Goal: Task Accomplishment & Management: Use online tool/utility

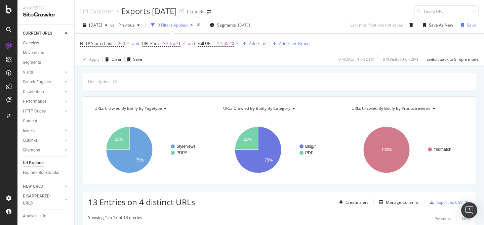
scroll to position [134, 0]
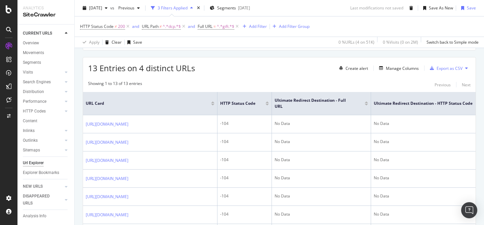
click at [15, 44] on link at bounding box center [9, 46] width 16 height 11
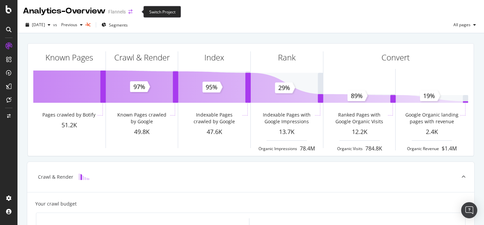
click at [132, 10] on icon "arrow-right-arrow-left" at bounding box center [130, 11] width 4 height 5
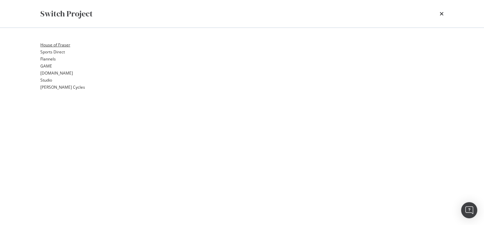
click at [70, 42] on link "House of Fraser" at bounding box center [55, 44] width 30 height 7
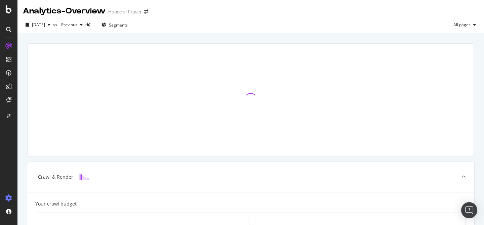
click at [10, 199] on icon at bounding box center [8, 198] width 7 height 7
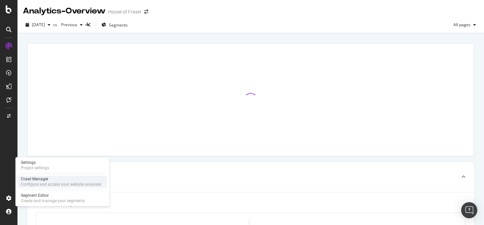
click at [46, 176] on div "Crawl Manager Configure and access your website analyses" at bounding box center [62, 182] width 89 height 12
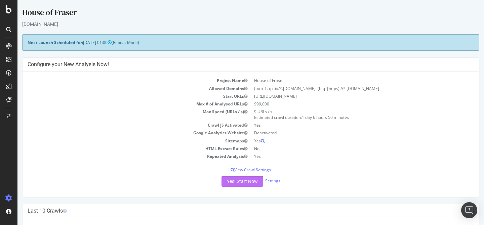
click at [244, 184] on button "Yes! Start Now" at bounding box center [243, 181] width 42 height 11
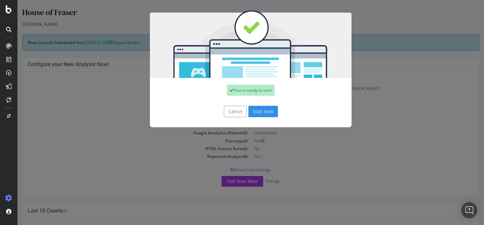
click at [265, 112] on button "Start Now" at bounding box center [263, 111] width 30 height 11
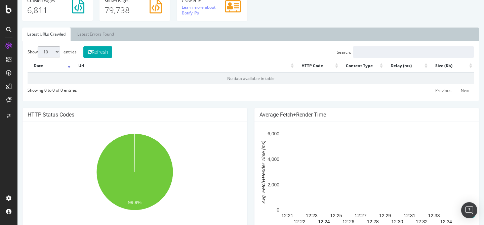
scroll to position [225, 0]
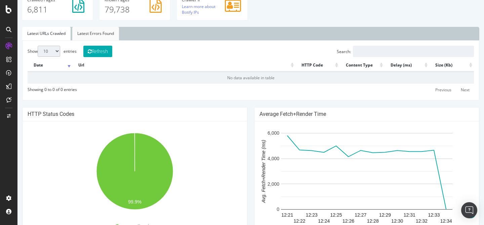
click at [88, 30] on link "Latest Errors Found" at bounding box center [95, 33] width 47 height 13
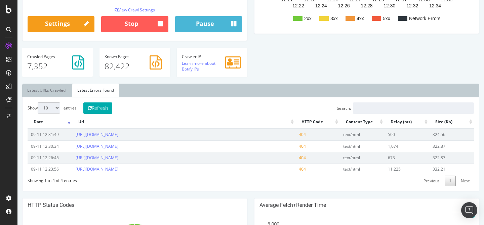
scroll to position [168, 0]
click at [101, 108] on button "Refresh" at bounding box center [97, 108] width 29 height 11
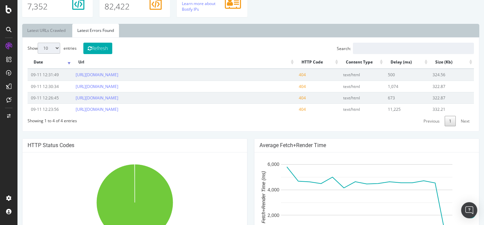
scroll to position [229, 0]
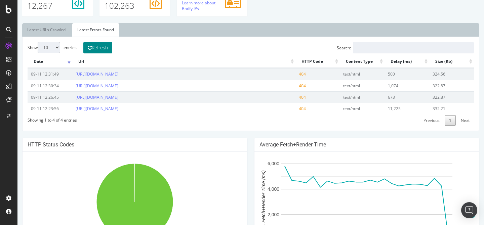
click at [91, 50] on button "Refresh" at bounding box center [97, 47] width 29 height 11
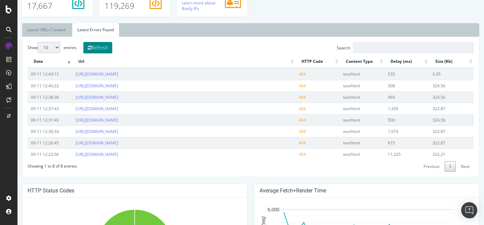
click at [111, 45] on button "Refresh" at bounding box center [97, 47] width 29 height 11
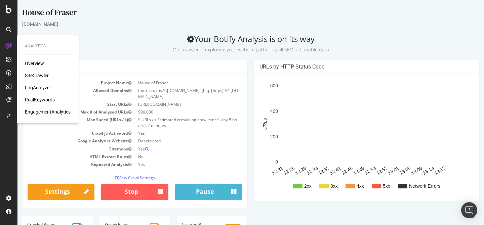
scroll to position [110, 0]
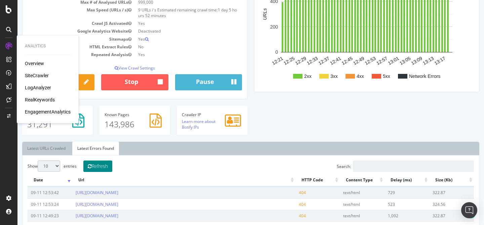
click at [111, 172] on button "Refresh" at bounding box center [97, 166] width 29 height 11
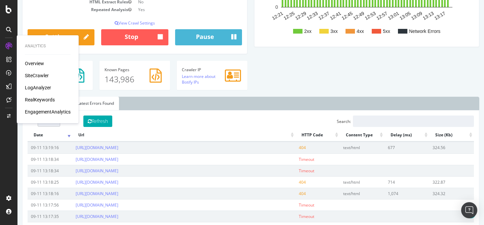
scroll to position [0, 0]
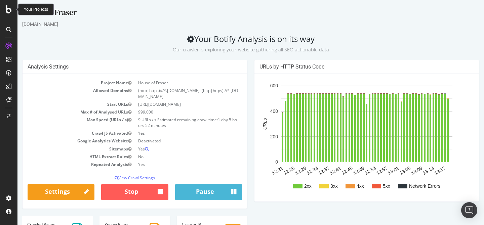
click at [8, 12] on icon at bounding box center [9, 9] width 6 height 8
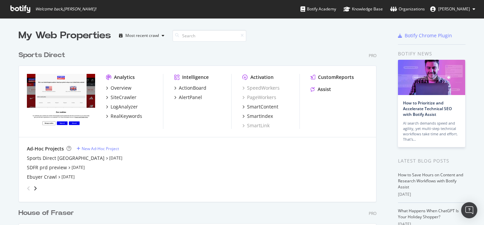
scroll to position [174, 0]
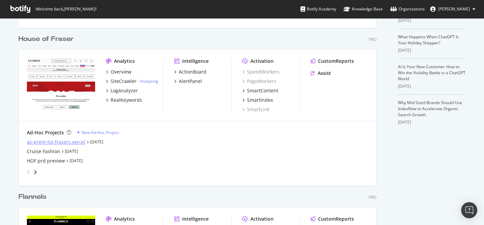
click at [77, 141] on div "az-prem-tst-frasers.vercel" at bounding box center [56, 142] width 58 height 7
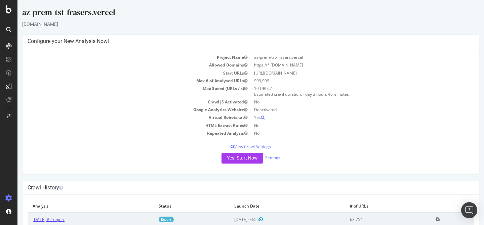
click at [63, 219] on link "2025 Sep. 11th #2 report" at bounding box center [49, 220] width 32 height 6
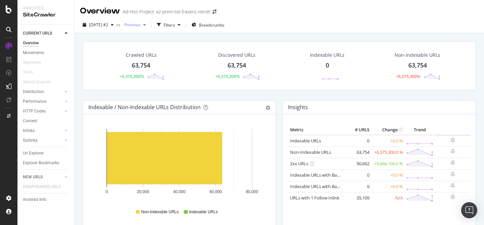
click at [149, 28] on div "Previous" at bounding box center [135, 25] width 27 height 10
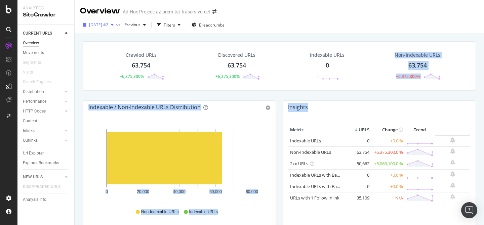
click at [116, 25] on div "button" at bounding box center [112, 25] width 8 height 4
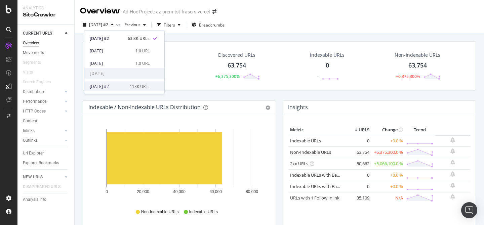
click at [145, 86] on div "113K URLs" at bounding box center [140, 86] width 20 height 6
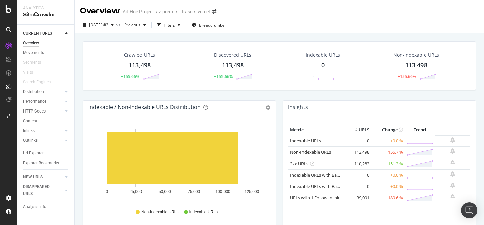
click at [316, 150] on link "Non-Indexable URLs" at bounding box center [310, 152] width 41 height 6
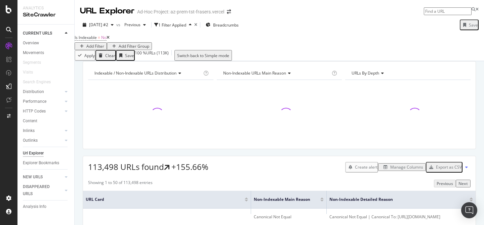
click at [104, 43] on div "Add Filter" at bounding box center [95, 46] width 18 height 6
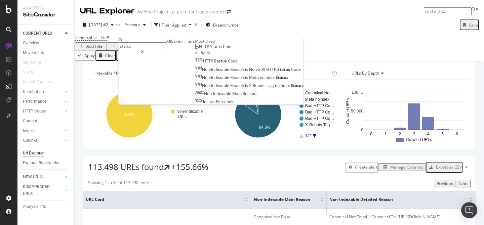
type input "status"
click at [199, 49] on span "HTTP Status Code" at bounding box center [216, 47] width 34 height 6
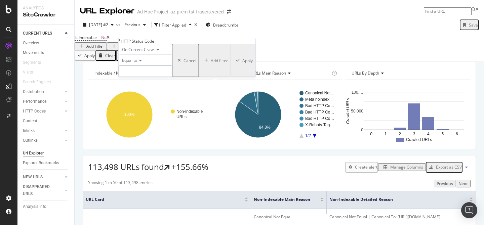
click at [150, 77] on input "number" at bounding box center [146, 71] width 54 height 11
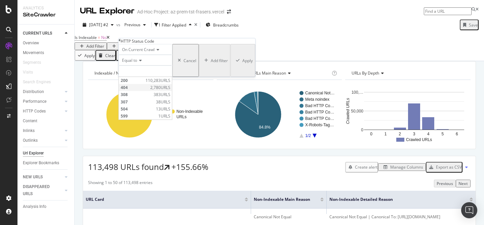
click at [131, 90] on span "404" at bounding box center [135, 88] width 28 height 6
type input "404"
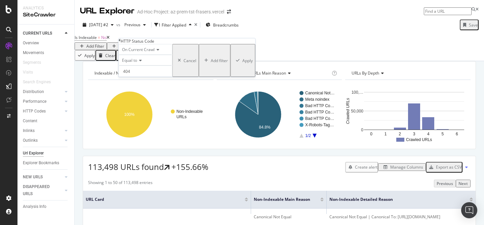
click at [242, 64] on div "Apply" at bounding box center [247, 61] width 10 height 6
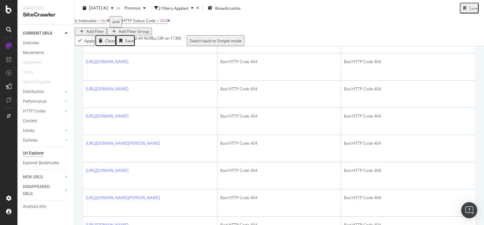
scroll to position [993, 0]
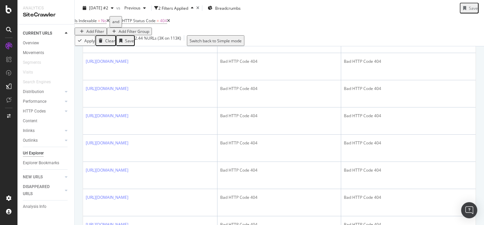
scroll to position [1242, 0]
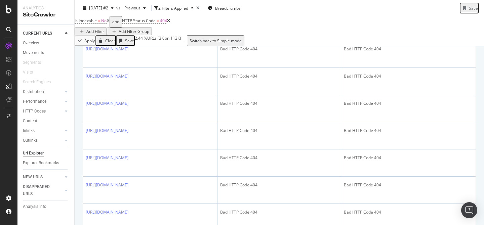
scroll to position [0, 0]
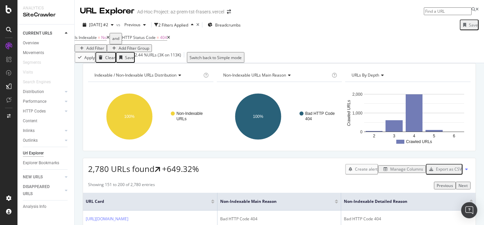
click at [104, 45] on div "Add Filter" at bounding box center [95, 48] width 18 height 6
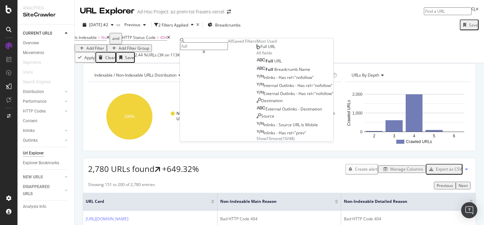
type input "full"
click at [257, 49] on div "Full URL" at bounding box center [266, 46] width 19 height 5
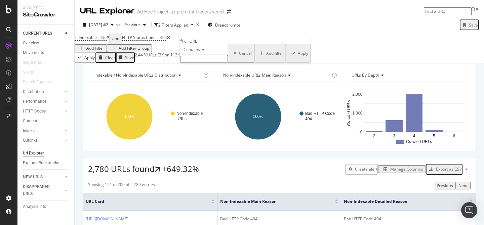
click at [210, 63] on input "text" at bounding box center [204, 59] width 48 height 8
type input "/women/dresses"
click at [298, 58] on div "Apply" at bounding box center [303, 55] width 10 height 6
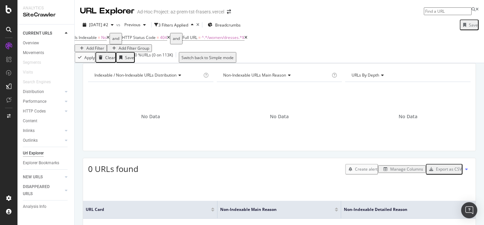
click at [170, 40] on icon at bounding box center [168, 38] width 3 height 4
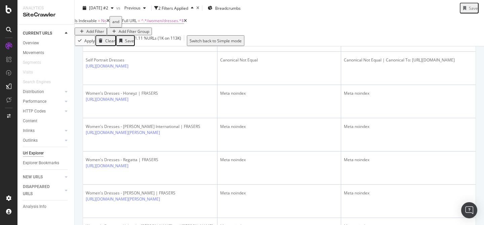
scroll to position [1383, 0]
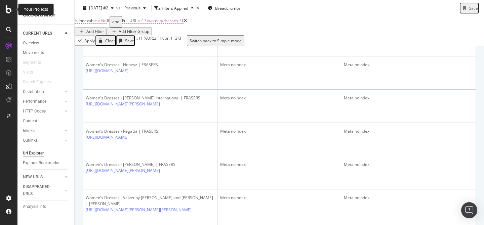
click at [6, 12] on icon at bounding box center [9, 9] width 6 height 8
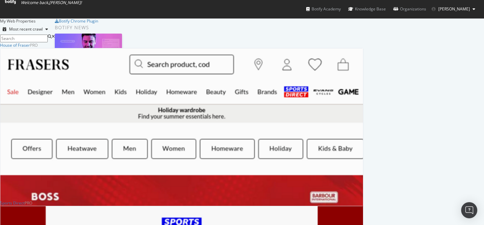
scroll to position [514, 363]
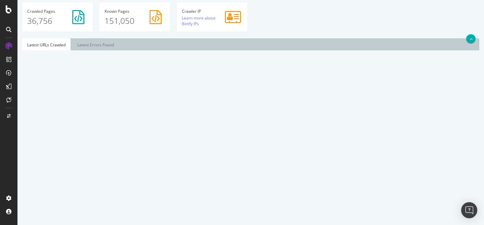
scroll to position [224, 0]
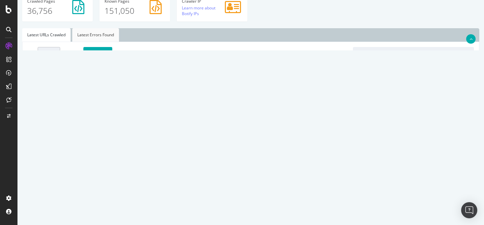
click at [95, 32] on link "Latest Errors Found" at bounding box center [95, 34] width 47 height 13
click at [6, 45] on icon at bounding box center [8, 46] width 7 height 7
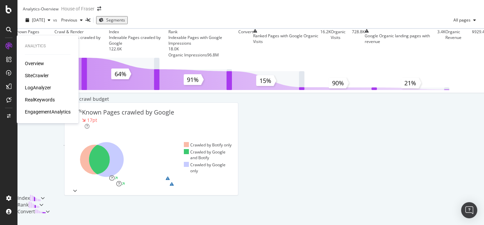
click at [41, 74] on div "SiteCrawler" at bounding box center [37, 75] width 24 height 7
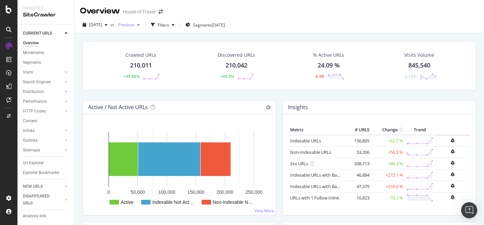
click at [143, 27] on div "button" at bounding box center [138, 25] width 8 height 4
click at [327, 96] on div "Crawled URLs 210,011 +45.88% Discovered URLs 210,042 +45.9% % Active URLs 24.09…" at bounding box center [279, 70] width 400 height 59
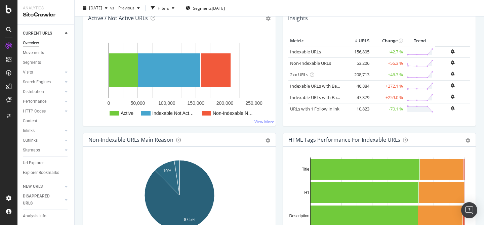
scroll to position [21, 0]
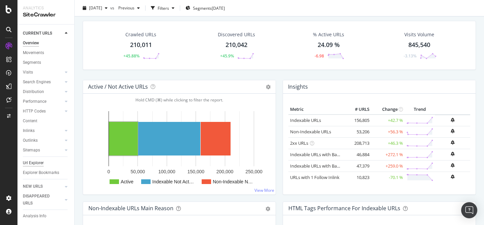
click at [29, 164] on div "Url Explorer" at bounding box center [33, 163] width 21 height 7
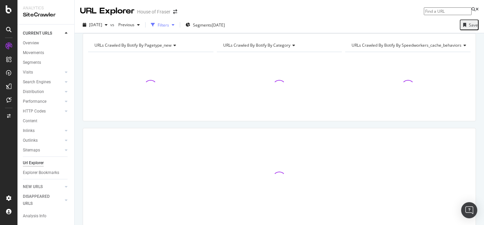
click at [169, 28] on div "Filters" at bounding box center [163, 25] width 11 height 6
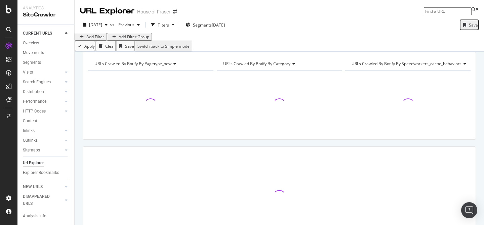
click at [94, 39] on button "Add Filter" at bounding box center [91, 37] width 32 height 8
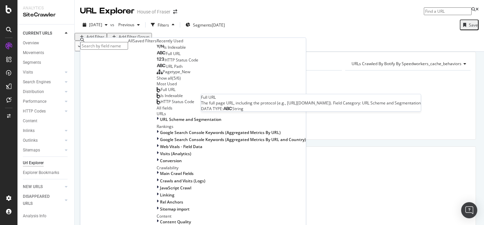
click at [166, 56] on span "Full URL" at bounding box center [173, 54] width 15 height 6
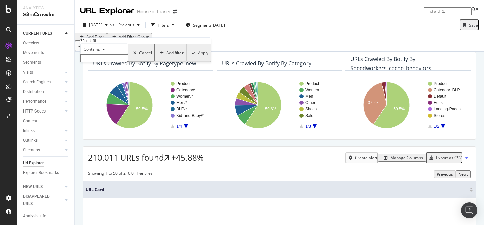
click at [128, 62] on input "text" at bounding box center [104, 58] width 48 height 8
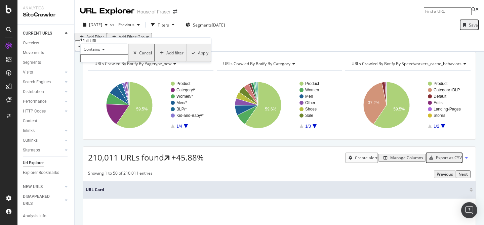
paste input "/home-and-furniture/mattresses"
type input "/home-and-furniture/mattresses"
click at [198, 58] on div "Apply" at bounding box center [203, 55] width 10 height 6
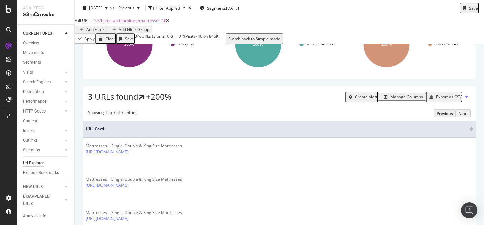
scroll to position [70, 0]
click at [161, 24] on span "^.*/home-and-furniture/mattresses.*$" at bounding box center [130, 21] width 72 height 6
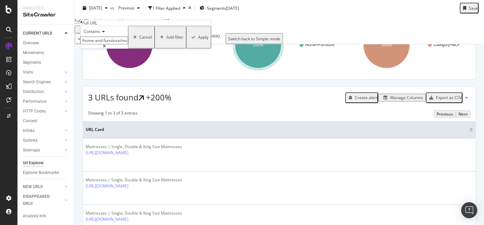
click at [128, 44] on input "/home-and-furniture/mattresses" at bounding box center [104, 41] width 48 height 8
click at [106, 48] on icon at bounding box center [104, 46] width 3 height 4
click at [126, 44] on input "/home-and-furniture/mattresses" at bounding box center [104, 41] width 48 height 8
paste input "/home-and-furniture/pillow-cases"
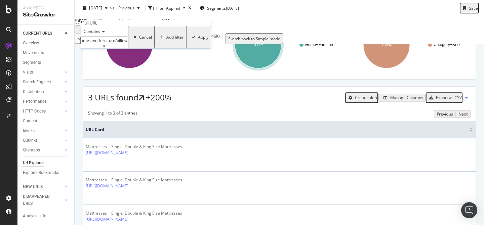
type input "/home-and-furniture/pillow-cases"
click at [198, 40] on div "Apply" at bounding box center [203, 37] width 10 height 6
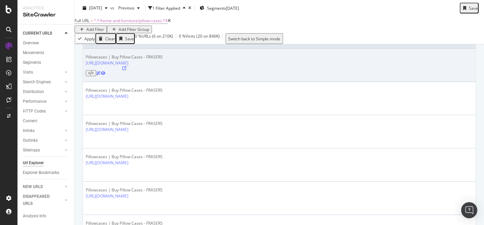
scroll to position [162, 0]
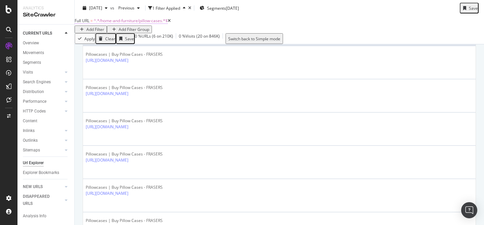
click at [164, 24] on span "^.*/home-and-furniture/pillow-cases.*$" at bounding box center [131, 21] width 74 height 6
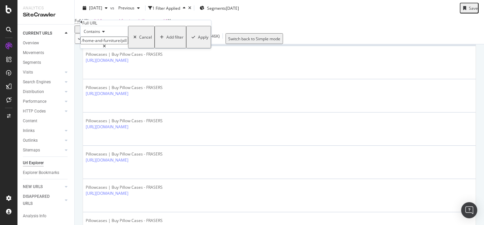
click at [106, 48] on icon at bounding box center [104, 46] width 3 height 4
click at [128, 44] on input "/home-and-furniture/pillow-cases" at bounding box center [104, 41] width 48 height 8
paste input "/home-and-furniture/bedroom-furniture"
type input "/home-and-furniture/bedroom-furniture"
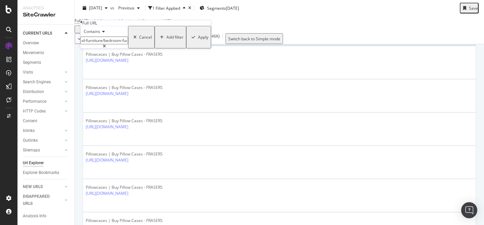
scroll to position [0, 0]
click at [198, 40] on div "Apply" at bounding box center [203, 37] width 10 height 6
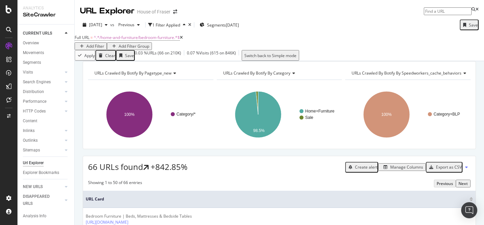
click at [104, 43] on div "Add Filter" at bounding box center [95, 46] width 18 height 6
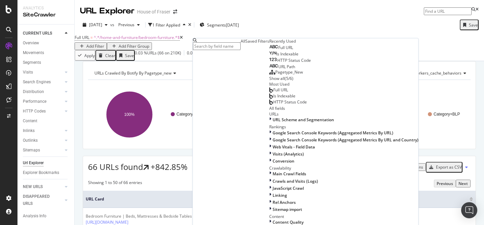
click at [278, 50] on span "Full URL" at bounding box center [285, 48] width 15 height 6
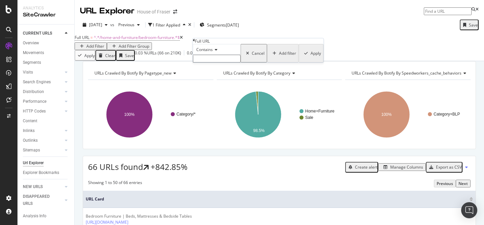
click at [212, 52] on span "Contains" at bounding box center [204, 50] width 16 height 6
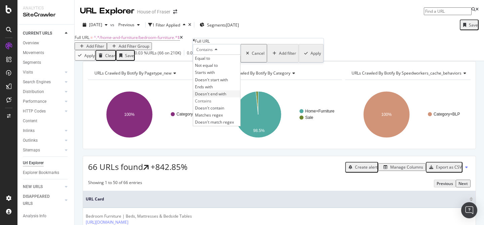
click at [212, 97] on span "Doesn't end with" at bounding box center [210, 94] width 31 height 6
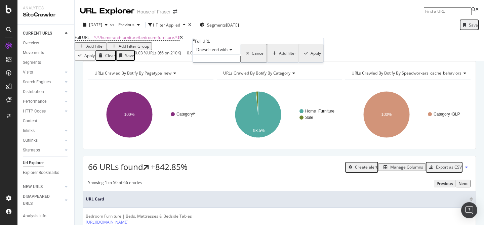
click at [226, 63] on input "text" at bounding box center [217, 59] width 48 height 8
type input "dcp"
click at [311, 58] on div "Apply" at bounding box center [316, 55] width 10 height 6
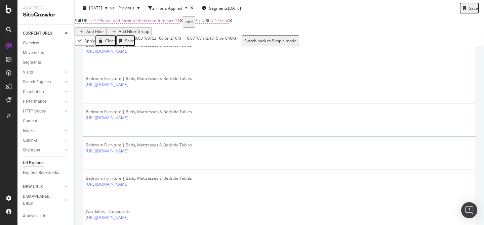
scroll to position [24, 0]
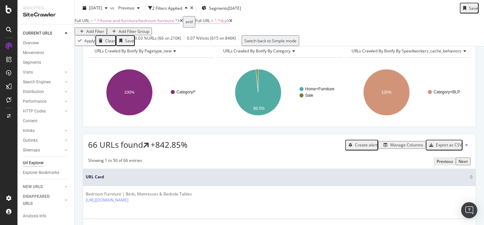
click at [229, 24] on span "^.*dcp$" at bounding box center [221, 21] width 15 height 6
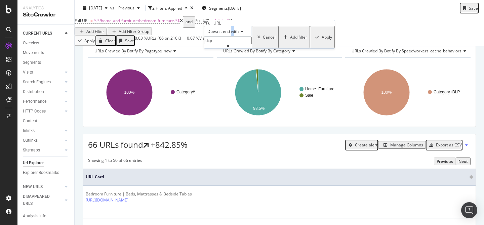
click at [235, 34] on span "Doesn't end with" at bounding box center [222, 32] width 31 height 6
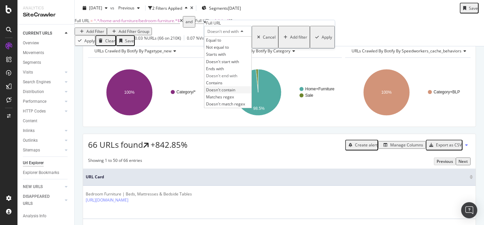
click at [228, 93] on span "Doesn't contain" at bounding box center [220, 90] width 29 height 6
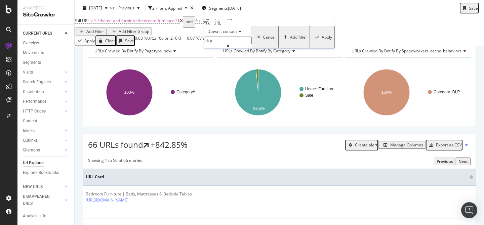
click at [322, 40] on div "Apply" at bounding box center [327, 37] width 10 height 6
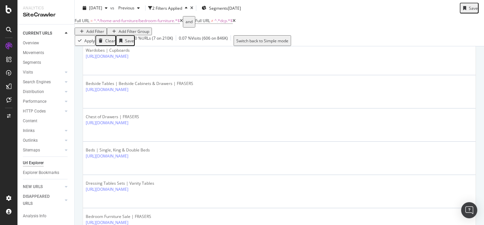
scroll to position [202, 0]
click at [161, 24] on span "^.*/home-and-furniture/bedroom-furniture.*$" at bounding box center [137, 21] width 86 height 6
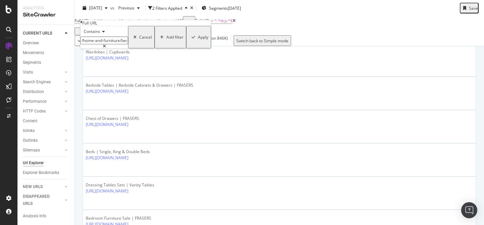
click at [106, 48] on icon at bounding box center [104, 46] width 3 height 4
click at [127, 44] on input "/home-and-furniture/bedroom-furniture" at bounding box center [104, 41] width 48 height 8
paste input "/home-and-furniture/bedroom-storage"
type input "/home-and-furniture/bedroom-storage"
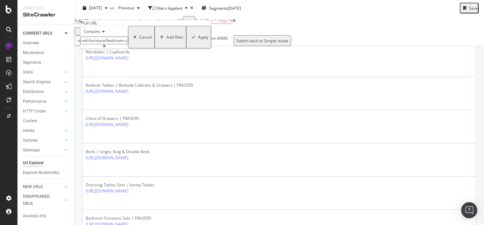
click at [198, 40] on div "Apply" at bounding box center [203, 37] width 10 height 6
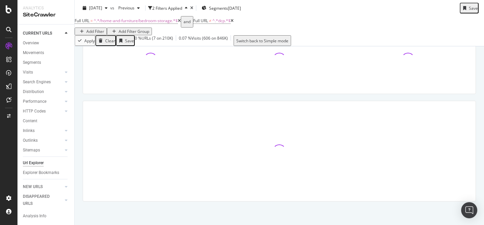
scroll to position [67, 0]
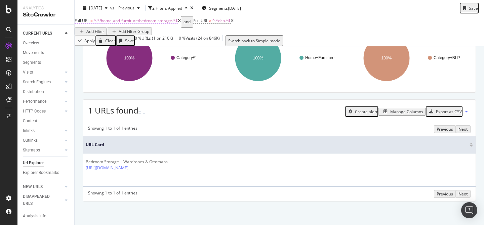
click at [148, 24] on span "^.*/home-and-furniture/bedroom-storage.*$" at bounding box center [136, 21] width 84 height 6
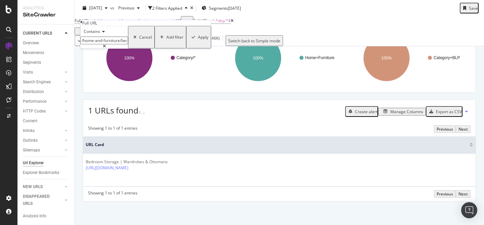
click at [128, 48] on div at bounding box center [104, 46] width 48 height 4
click at [128, 44] on input "/home-and-furniture/bedroom-storage" at bounding box center [104, 41] width 48 height 8
paste input "/home-and-furniture/pillows"
type input "/home-and-furniture/pillows"
click at [198, 40] on div "Apply" at bounding box center [203, 37] width 10 height 6
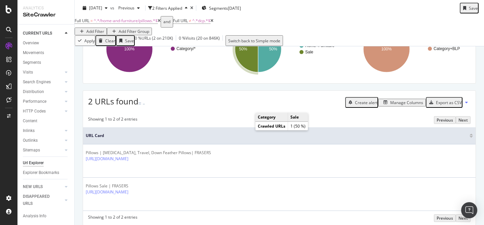
scroll to position [82, 0]
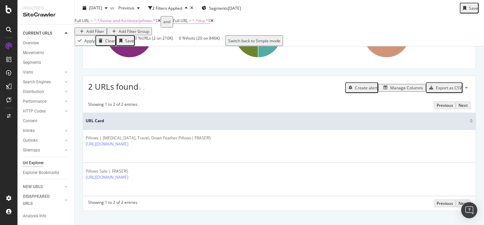
click at [120, 24] on span "^.*/home-and-furniture/pillows.*$" at bounding box center [126, 21] width 64 height 6
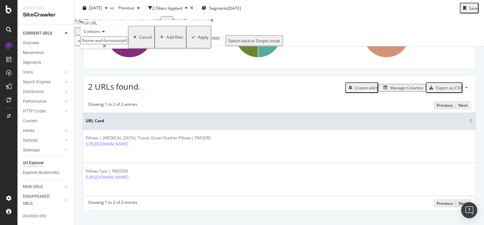
click at [106, 48] on icon at bounding box center [104, 46] width 3 height 4
click at [124, 44] on input "/home-and-furniture/pillows" at bounding box center [104, 41] width 48 height 8
paste input "/home-and-furniture/throws-and-blankets"
type input "/home-and-furniture/throws-and-blankets"
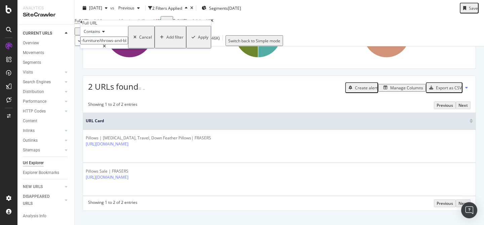
scroll to position [0, 0]
click at [198, 40] on div "Apply" at bounding box center [203, 37] width 10 height 6
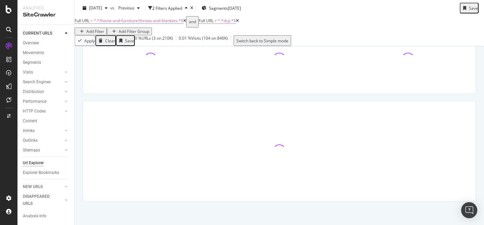
scroll to position [82, 0]
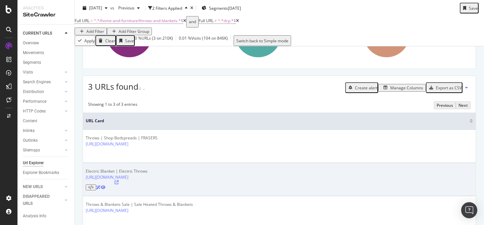
click at [119, 181] on icon at bounding box center [117, 183] width 4 height 4
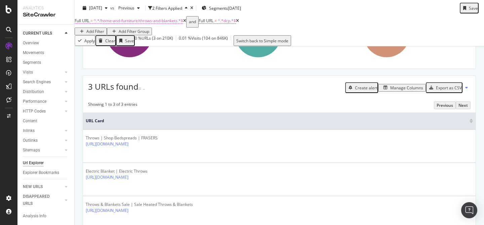
click at [178, 24] on span "^.*/home-and-furniture/throws-and-blankets.*$" at bounding box center [138, 21] width 89 height 6
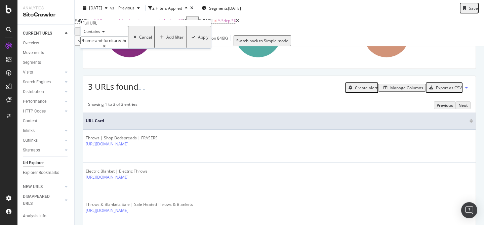
click at [106, 48] on icon at bounding box center [104, 46] width 3 height 4
click at [125, 44] on input "/home-and-furniture/throws-and-blankets" at bounding box center [104, 41] width 48 height 8
paste input "/home-and-furniture/duvets"
type input "/home-and-furniture/duvets"
click at [198, 40] on div "Apply" at bounding box center [203, 37] width 10 height 6
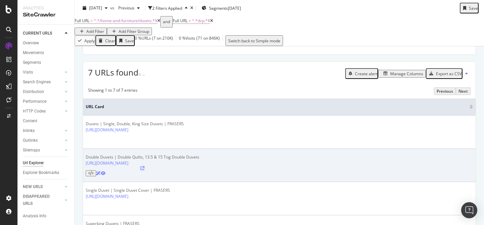
scroll to position [92, 0]
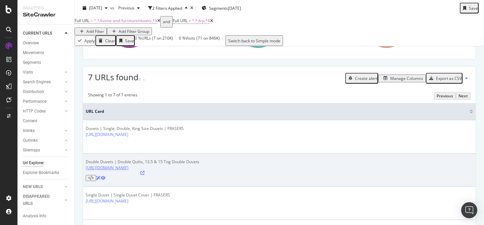
drag, startPoint x: 84, startPoint y: 167, endPoint x: 214, endPoint y: 165, distance: 130.1
click at [214, 165] on td "Double Duvets | Double Quilts, 13.5 & 15 Tog Double Duvets [URL][DOMAIN_NAME]" at bounding box center [279, 170] width 393 height 33
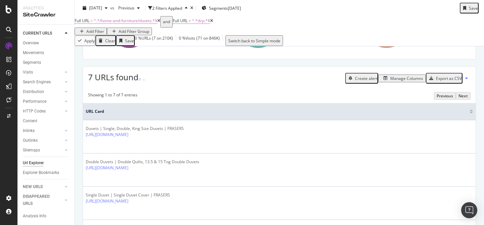
copy link "[URL][DOMAIN_NAME]"
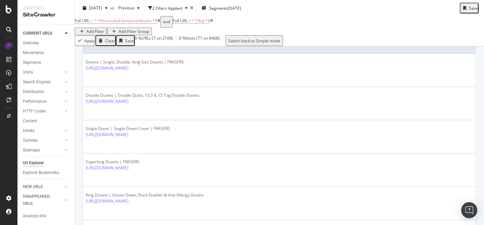
scroll to position [157, 0]
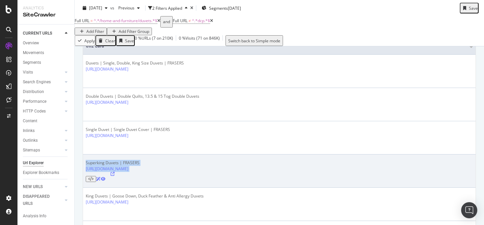
drag, startPoint x: 86, startPoint y: 147, endPoint x: 239, endPoint y: 149, distance: 153.3
click at [140, 160] on div "Superking Duvets | FRASERS [URL][DOMAIN_NAME]" at bounding box center [113, 171] width 54 height 22
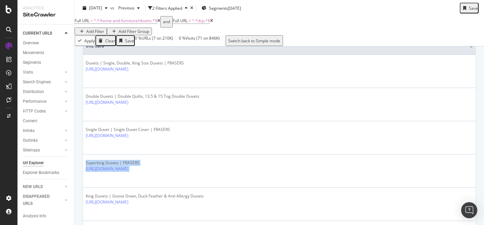
copy tbody "Superking Duvets | FRASERS [URL][DOMAIN_NAME]"
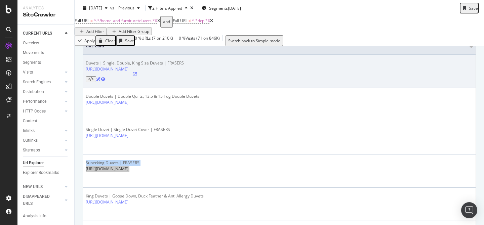
scroll to position [203, 0]
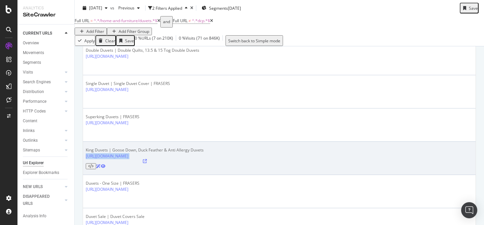
drag, startPoint x: 84, startPoint y: 130, endPoint x: 214, endPoint y: 129, distance: 129.4
click at [214, 142] on td "King Duvets | Goose Down, Duck Feather & Anti Allergy Duvets [URL][DOMAIN_NAME]" at bounding box center [279, 158] width 393 height 33
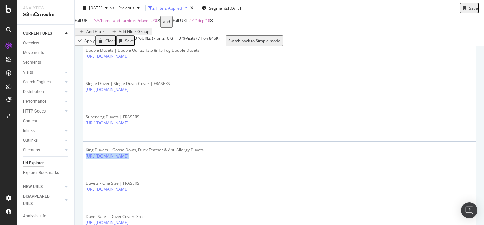
copy tbody "[URL][DOMAIN_NAME]"
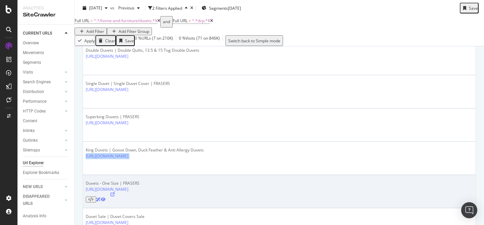
click at [115, 193] on icon at bounding box center [113, 195] width 4 height 4
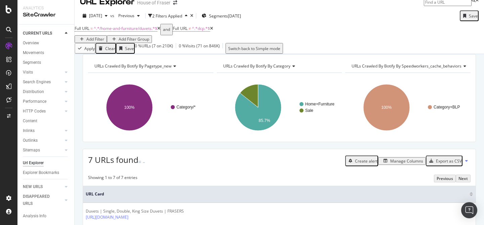
scroll to position [0, 0]
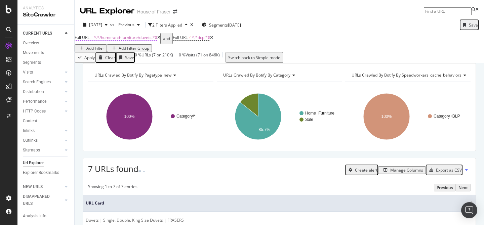
click at [148, 40] on span "^.*/home-and-furniture/duvets.*$" at bounding box center [126, 38] width 64 height 6
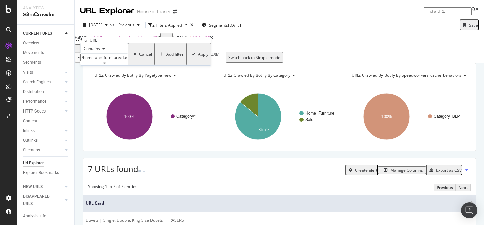
click at [106, 66] on icon at bounding box center [104, 64] width 3 height 4
click at [128, 62] on input "/home-and-furniture/duvets" at bounding box center [104, 58] width 48 height 8
paste input "/home-and-furniture/duvet-covers"
type input "/home-and-furniture/duvet-covers"
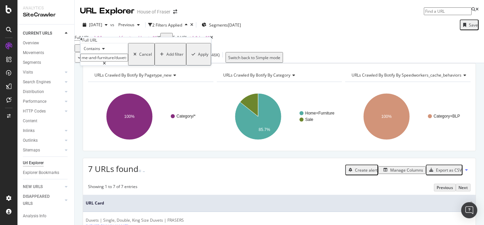
scroll to position [0, 0]
click at [198, 57] on div "Apply" at bounding box center [203, 54] width 10 height 6
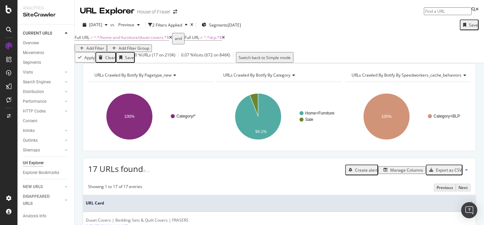
click at [104, 45] on div "Add Filter" at bounding box center [95, 48] width 18 height 6
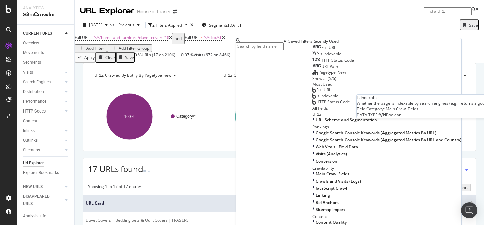
click at [319, 57] on span "Is Indexable" at bounding box center [330, 54] width 22 height 6
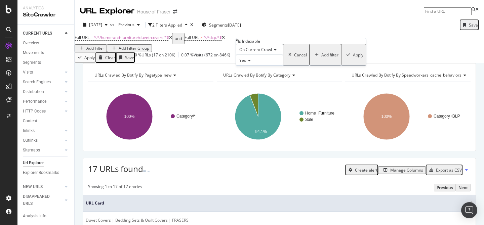
click at [353, 58] on div "Apply" at bounding box center [358, 55] width 10 height 6
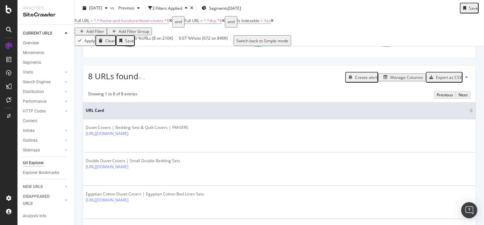
scroll to position [97, 0]
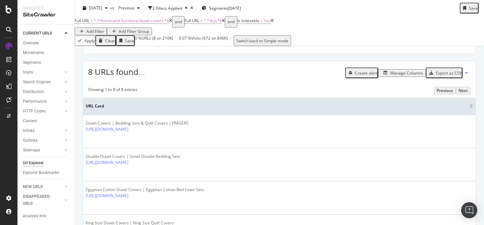
click at [442, 76] on div "Export as CSV" at bounding box center [449, 73] width 26 height 6
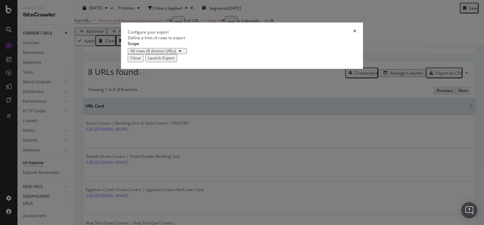
click at [174, 61] on div "Launch Export" at bounding box center [161, 58] width 27 height 6
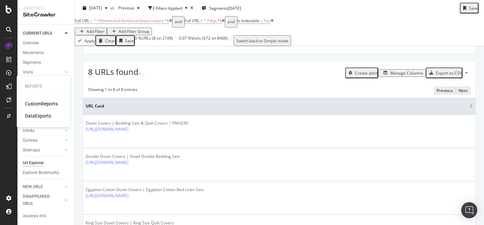
click at [39, 114] on div "DataExports" at bounding box center [38, 116] width 26 height 7
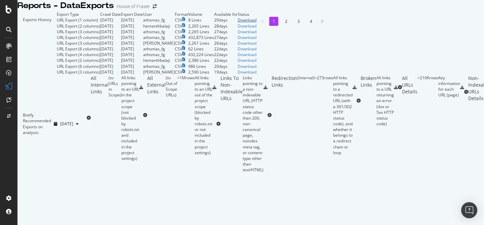
click at [257, 23] on div "Download" at bounding box center [247, 20] width 19 height 6
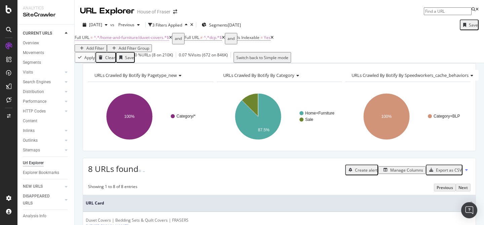
click at [144, 40] on span "^.*/home-and-furniture/duvet-covers.*$" at bounding box center [131, 38] width 75 height 6
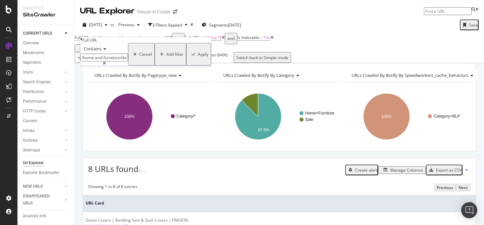
click at [106, 66] on icon at bounding box center [104, 64] width 3 height 4
click at [117, 62] on input "/home-and-furniture/duvet-covers" at bounding box center [104, 58] width 48 height 8
paste input "/home-and-furniture/sheets"
type input "/home-and-furniture/sheets"
click at [198, 57] on div "Apply" at bounding box center [203, 54] width 10 height 6
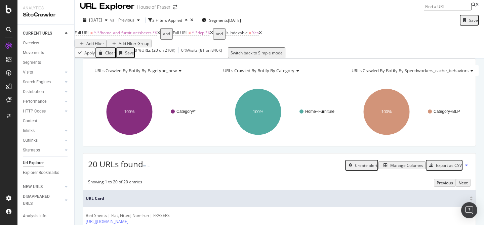
scroll to position [6, 0]
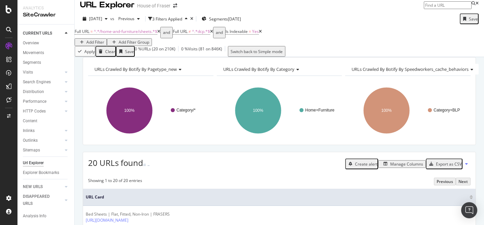
click at [454, 168] on div "Export as CSV" at bounding box center [444, 164] width 35 height 9
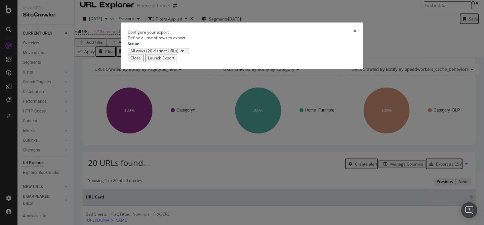
click at [174, 61] on div "Launch Export" at bounding box center [161, 58] width 27 height 6
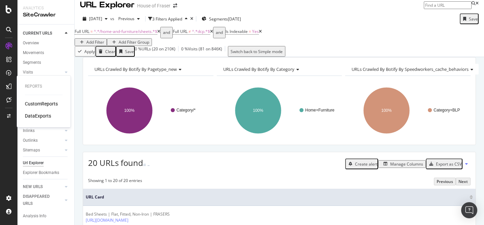
click at [37, 114] on div "DataExports" at bounding box center [38, 116] width 26 height 7
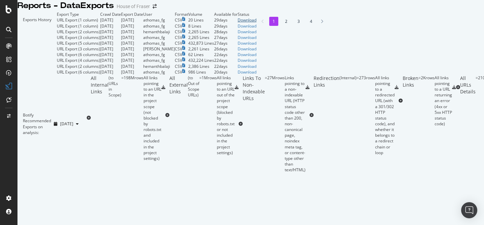
click at [257, 23] on div "Download" at bounding box center [247, 20] width 19 height 6
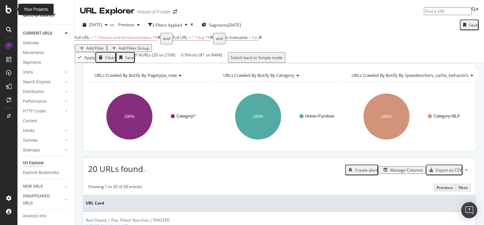
click at [7, 6] on icon at bounding box center [9, 9] width 6 height 8
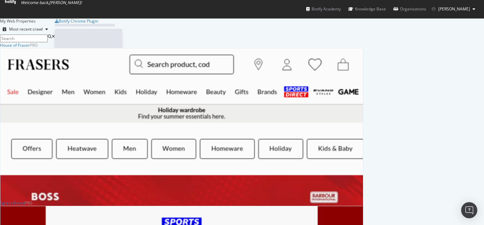
scroll to position [225, 484]
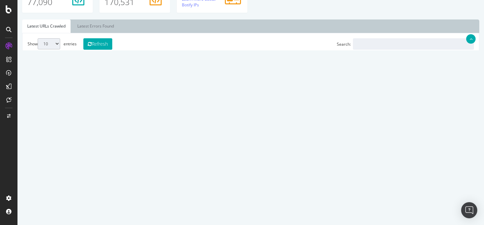
scroll to position [229, 0]
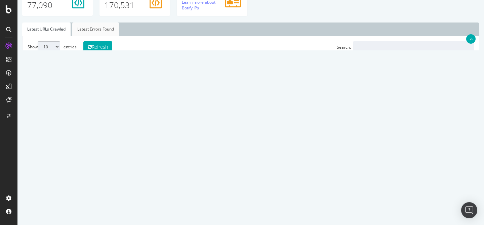
click at [89, 26] on link "Latest Errors Found" at bounding box center [95, 29] width 47 height 13
click at [107, 45] on button "Refresh" at bounding box center [97, 46] width 29 height 11
click at [391, 193] on link "2" at bounding box center [389, 189] width 11 height 10
click at [403, 188] on link "3" at bounding box center [401, 189] width 11 height 10
